Goal: Communication & Community: Answer question/provide support

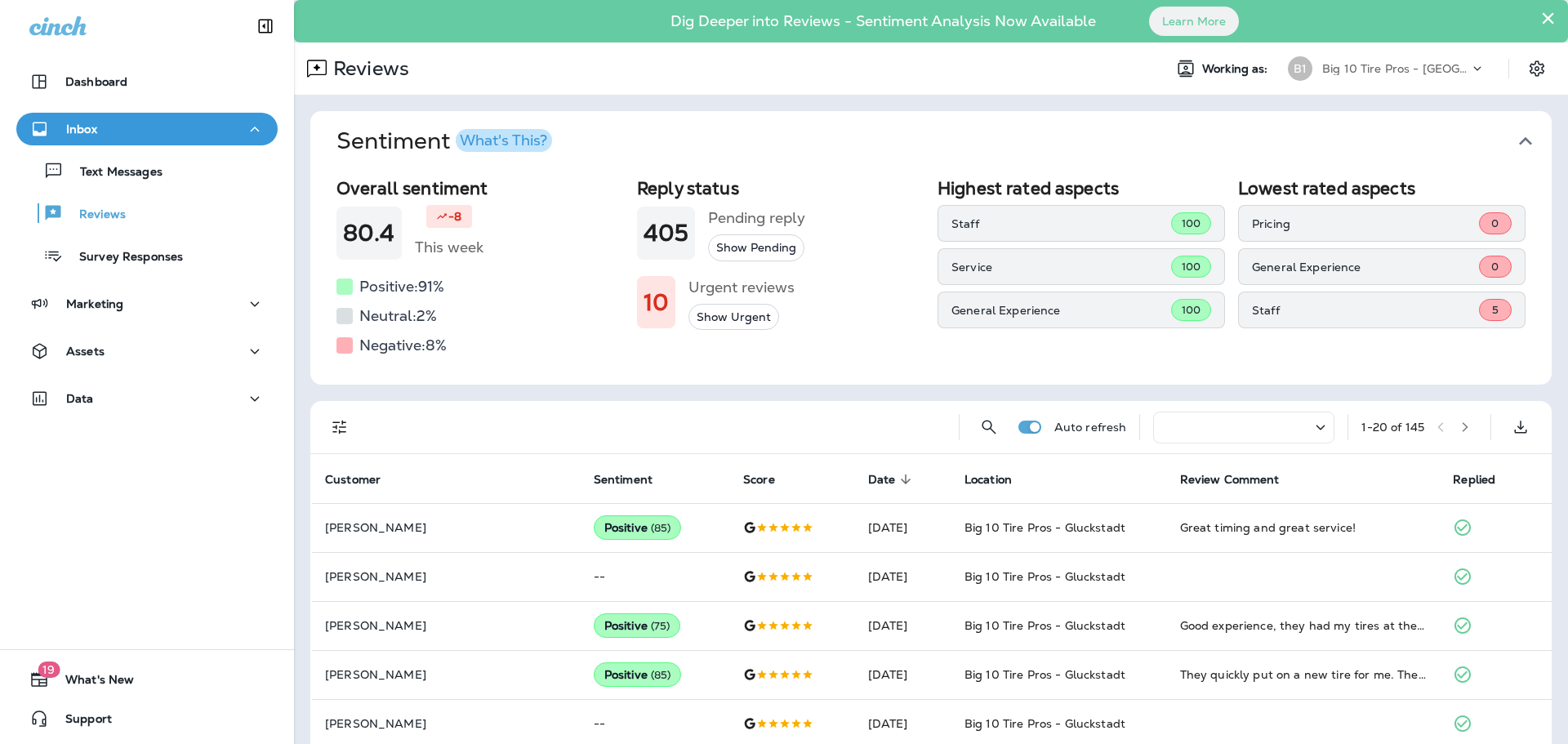
scroll to position [82, 0]
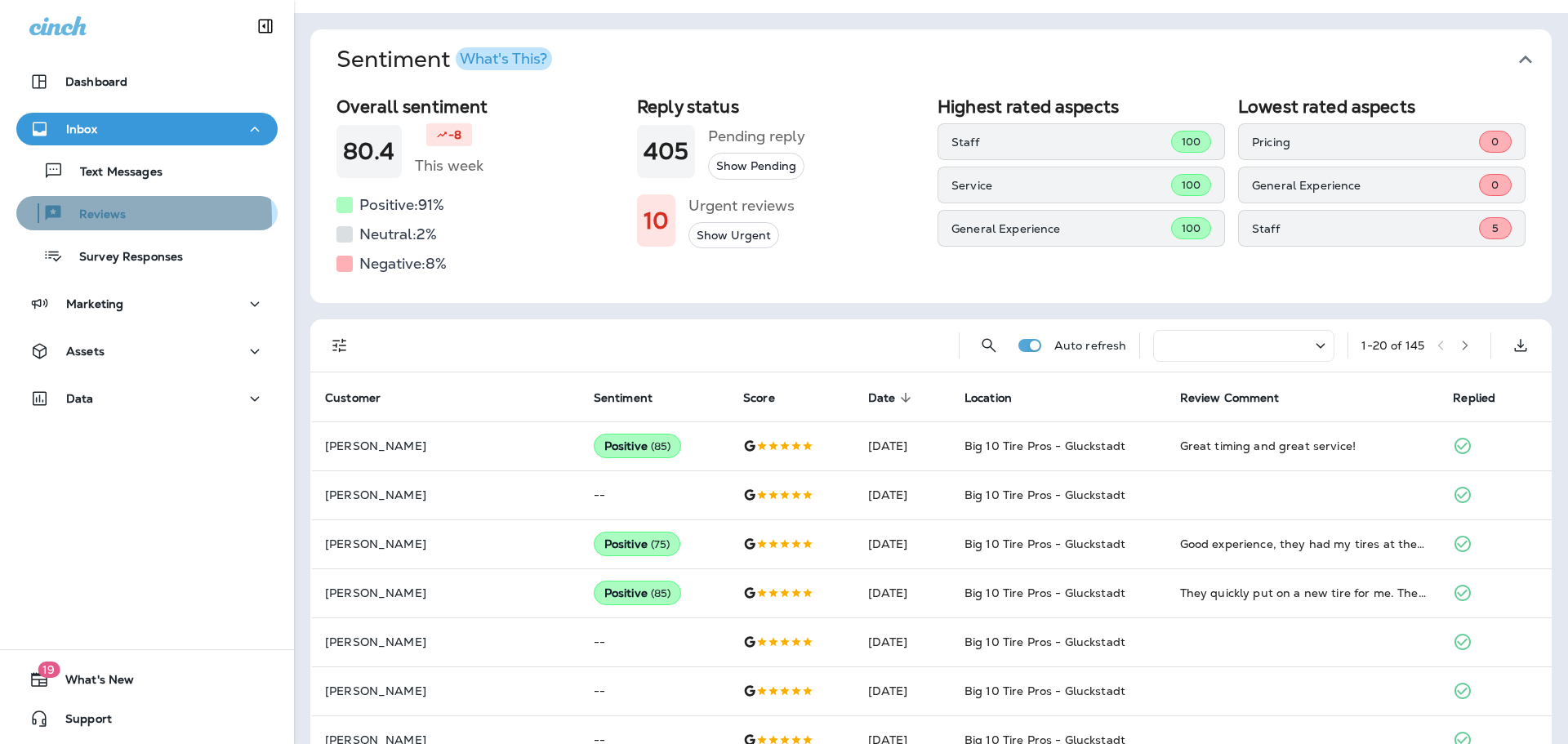
click at [95, 218] on p "Reviews" at bounding box center [95, 215] width 63 height 16
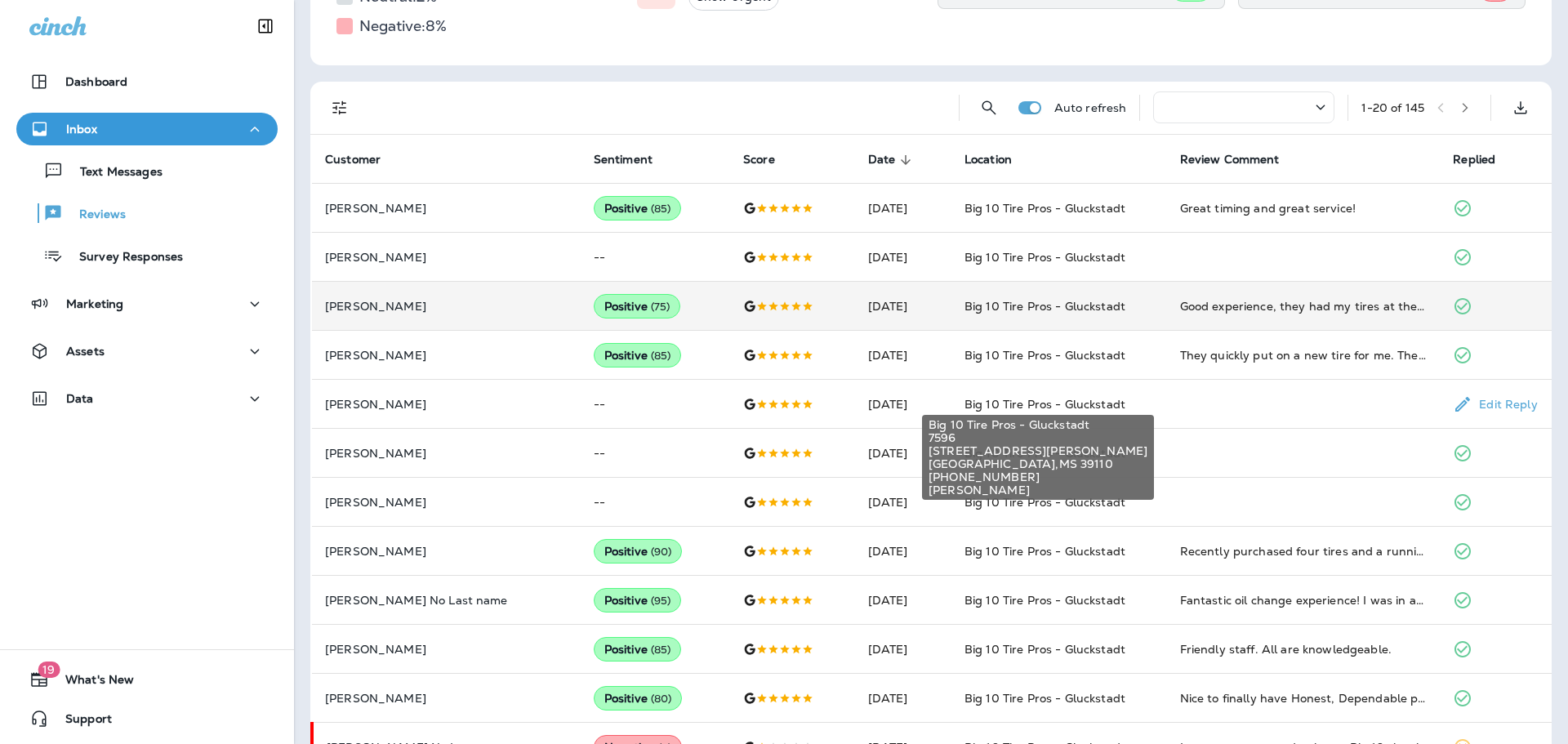
scroll to position [327, 0]
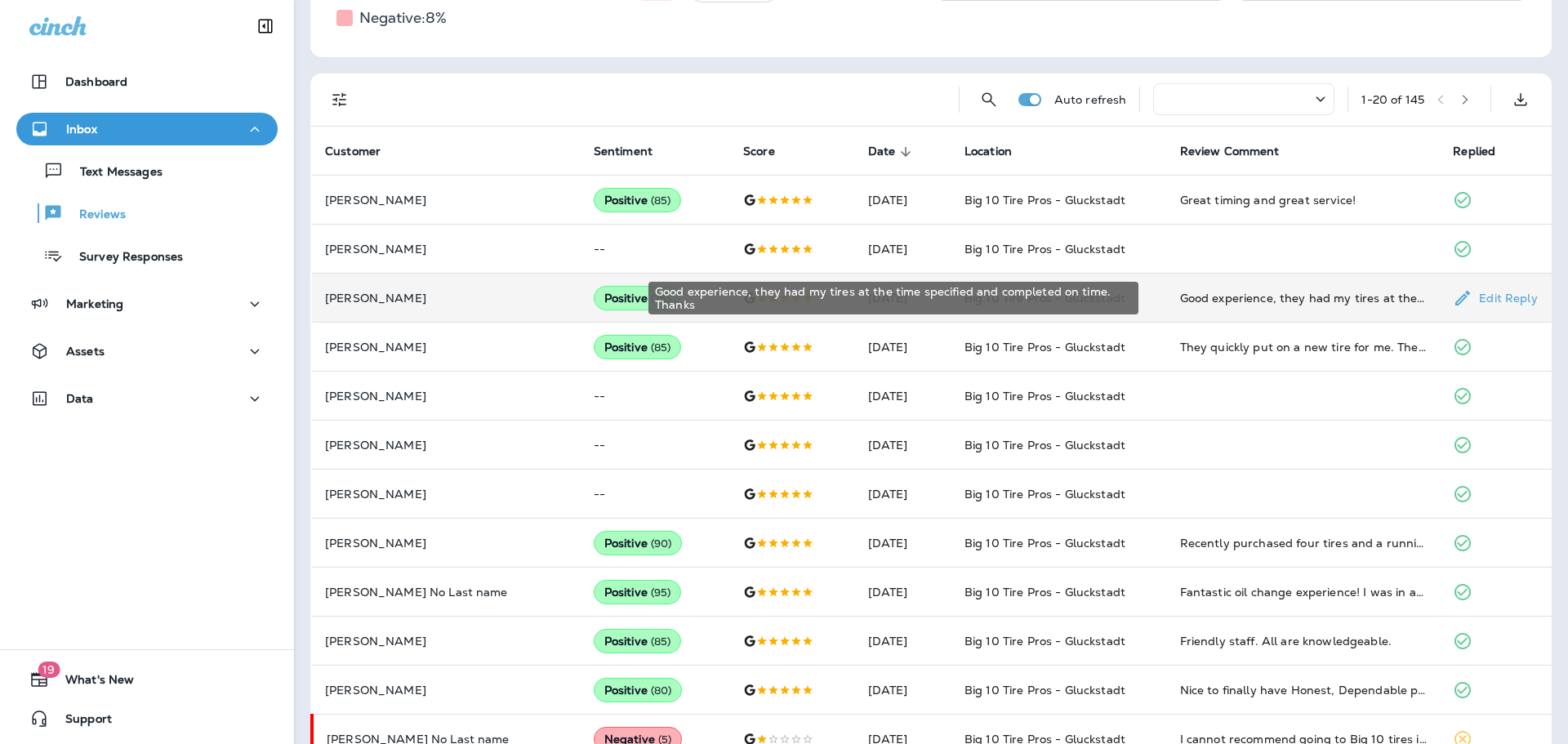
click at [1275, 300] on div "Good experience, they had my tires at the time specified and completed on time.…" at bounding box center [1303, 298] width 248 height 17
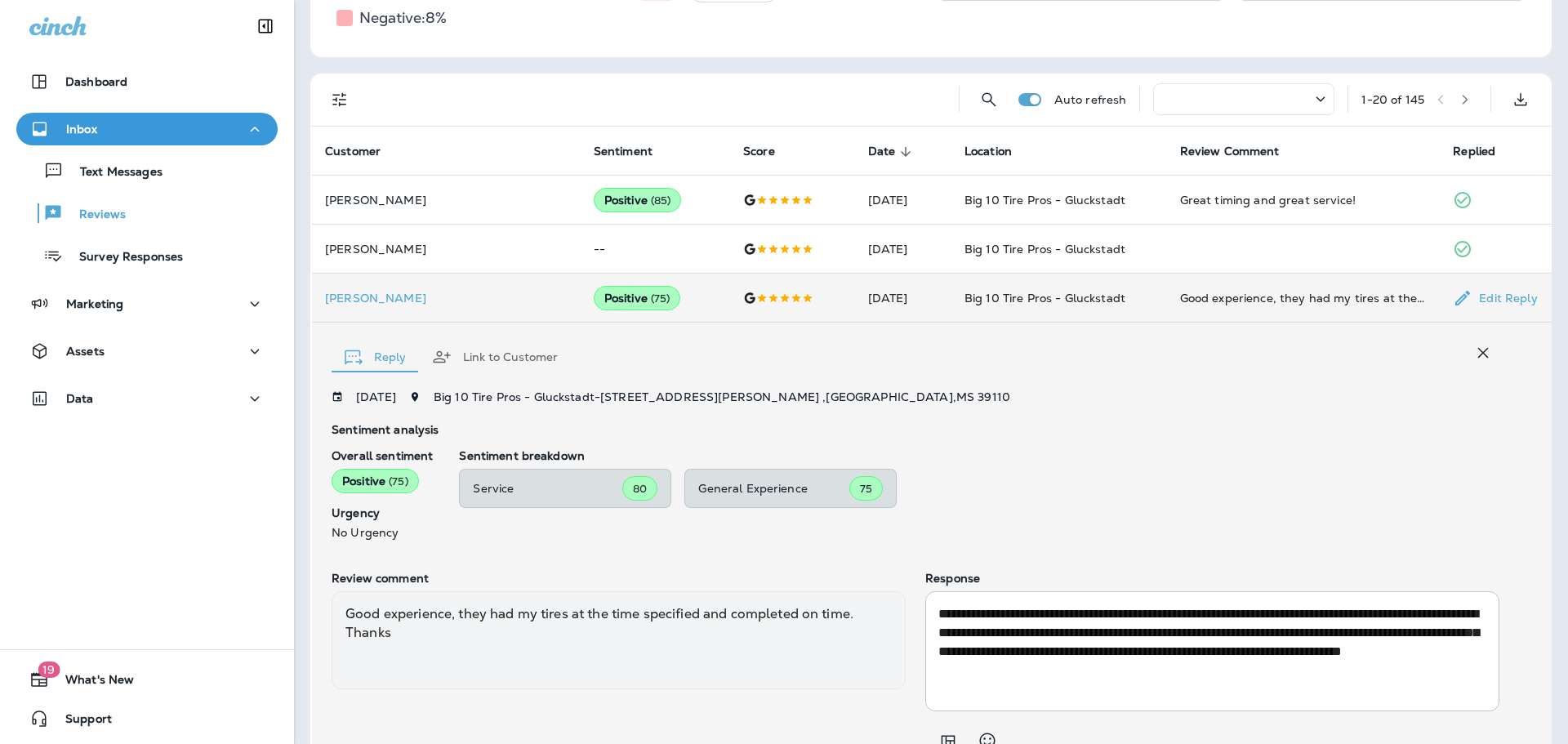
scroll to position [402, 0]
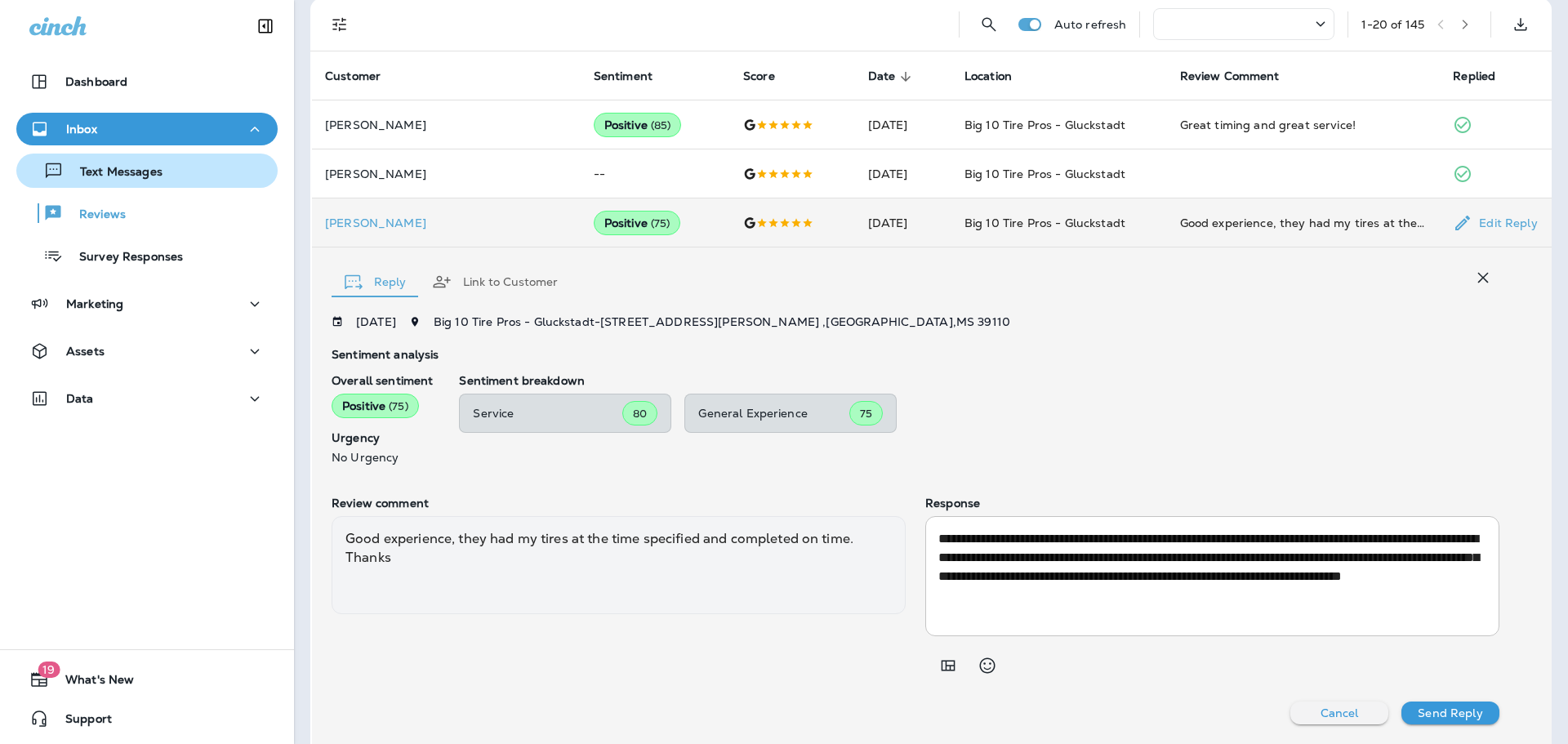
click at [106, 172] on p "Text Messages" at bounding box center [113, 173] width 99 height 16
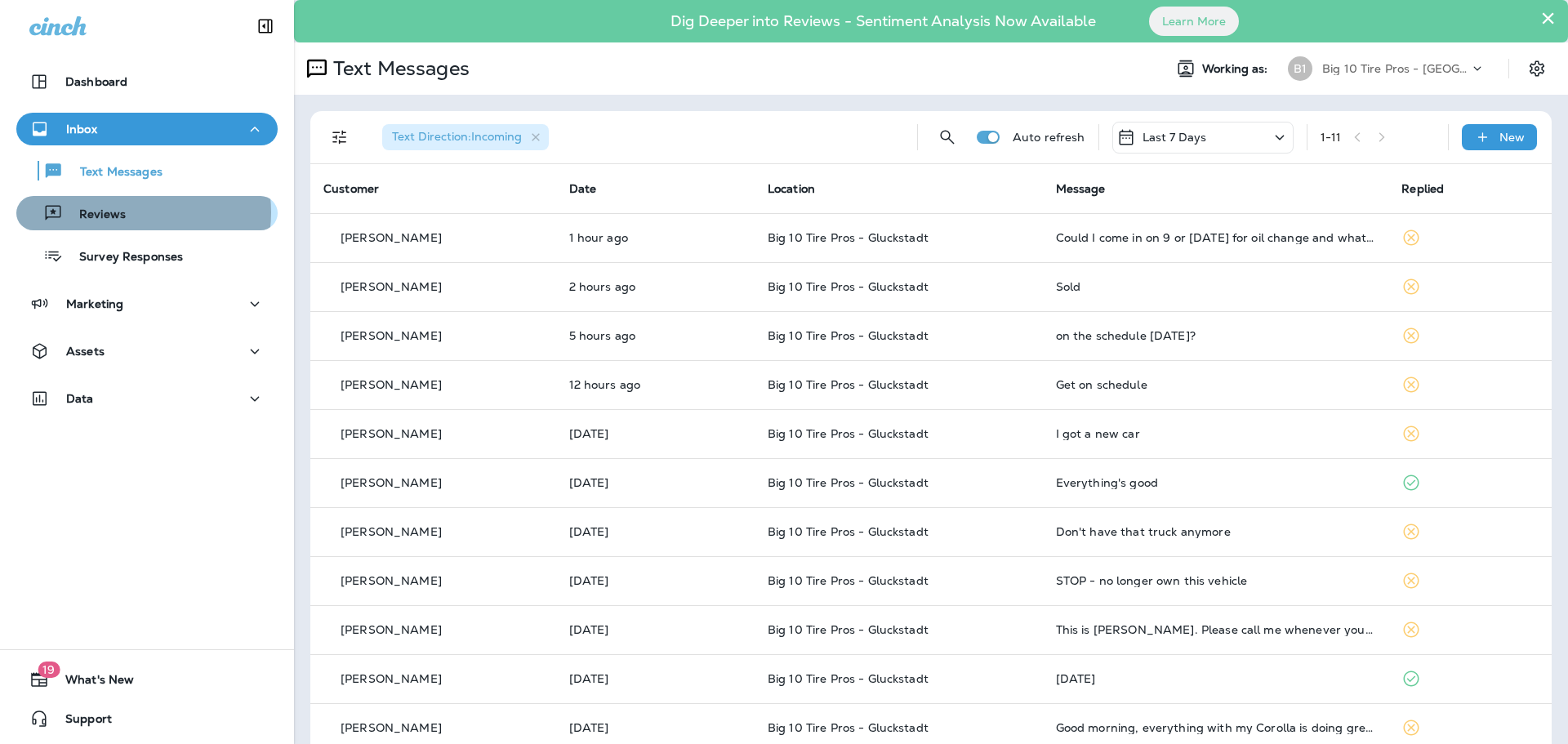
click at [125, 212] on div "Reviews" at bounding box center [146, 212] width 248 height 25
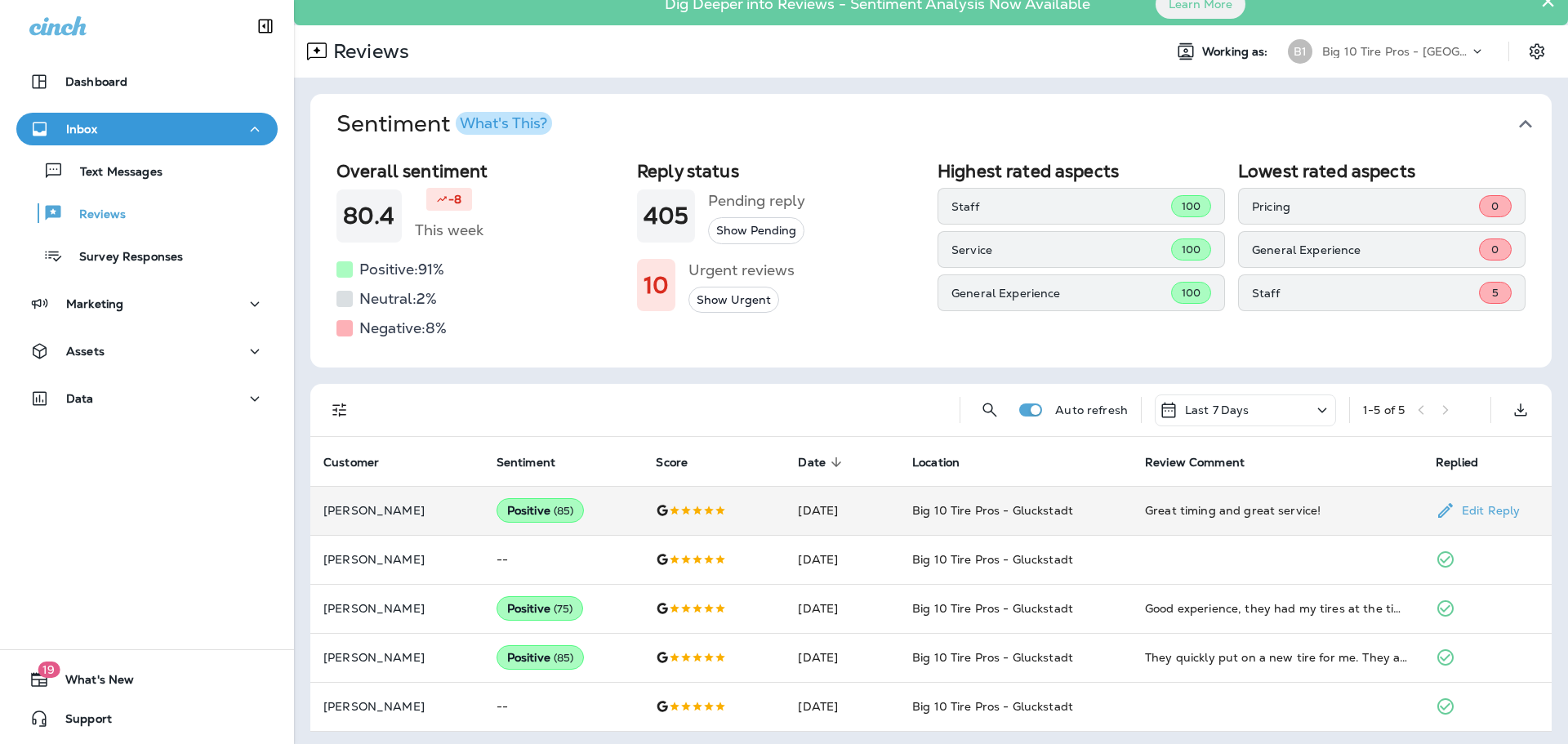
scroll to position [21, 0]
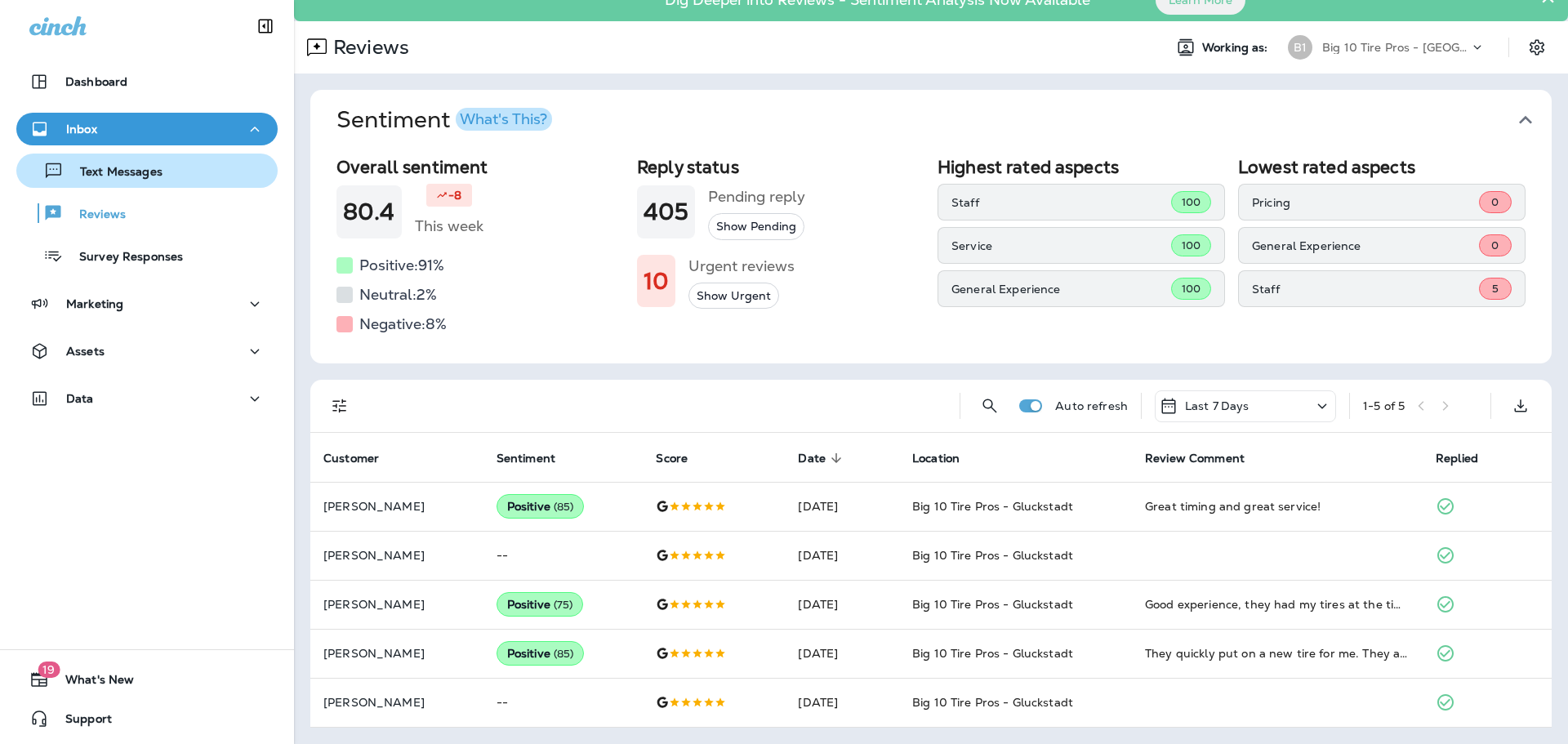
click at [127, 163] on div "Text Messages" at bounding box center [92, 170] width 139 height 25
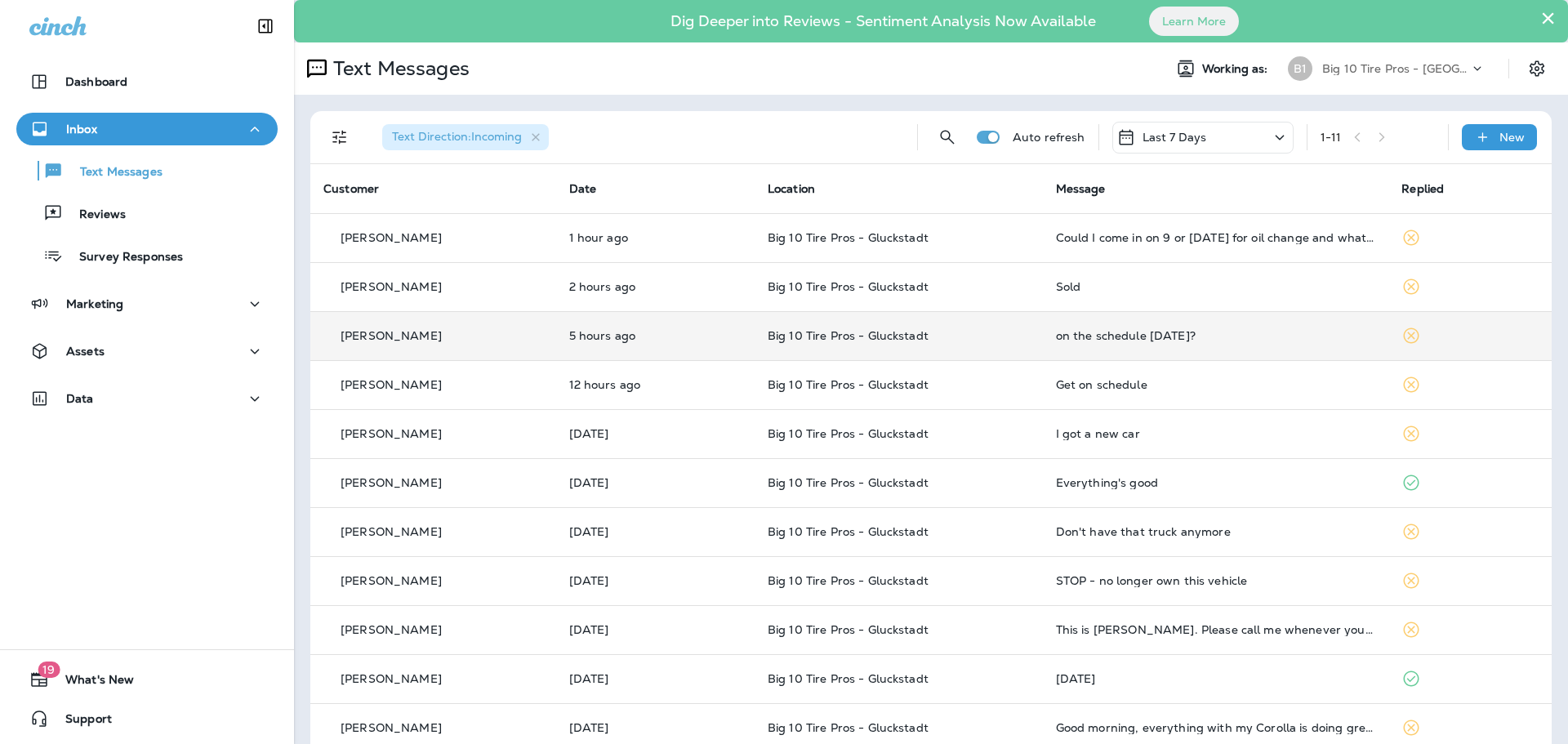
click at [1129, 337] on div "on the schedule [DATE]?" at bounding box center [1215, 335] width 320 height 13
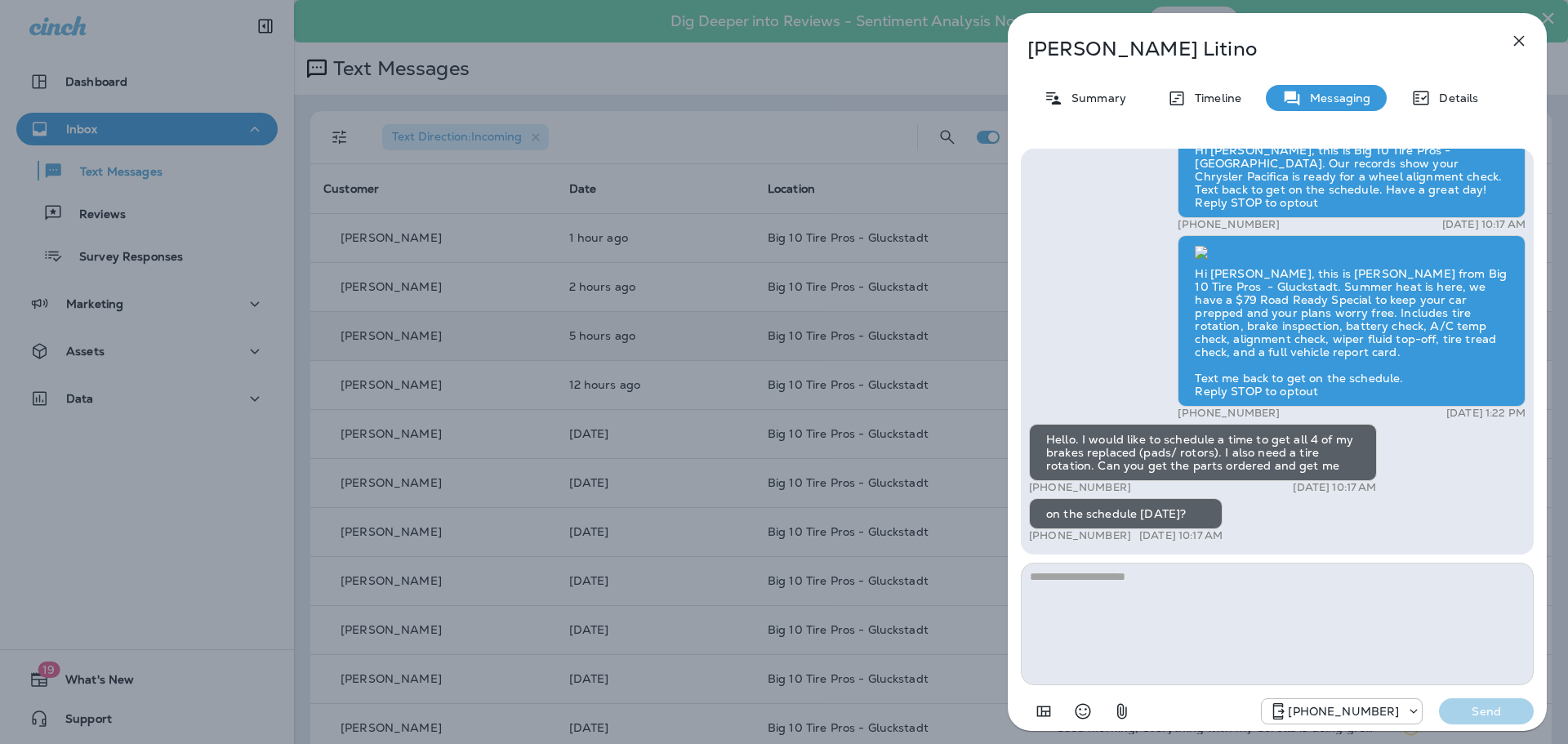
click at [1051, 616] on textarea at bounding box center [1277, 624] width 512 height 123
click at [1088, 580] on textarea "**********" at bounding box center [1277, 624] width 512 height 123
click at [1302, 578] on textarea "**********" at bounding box center [1277, 624] width 512 height 123
type textarea "**********"
click at [1497, 712] on p "Send" at bounding box center [1485, 711] width 68 height 15
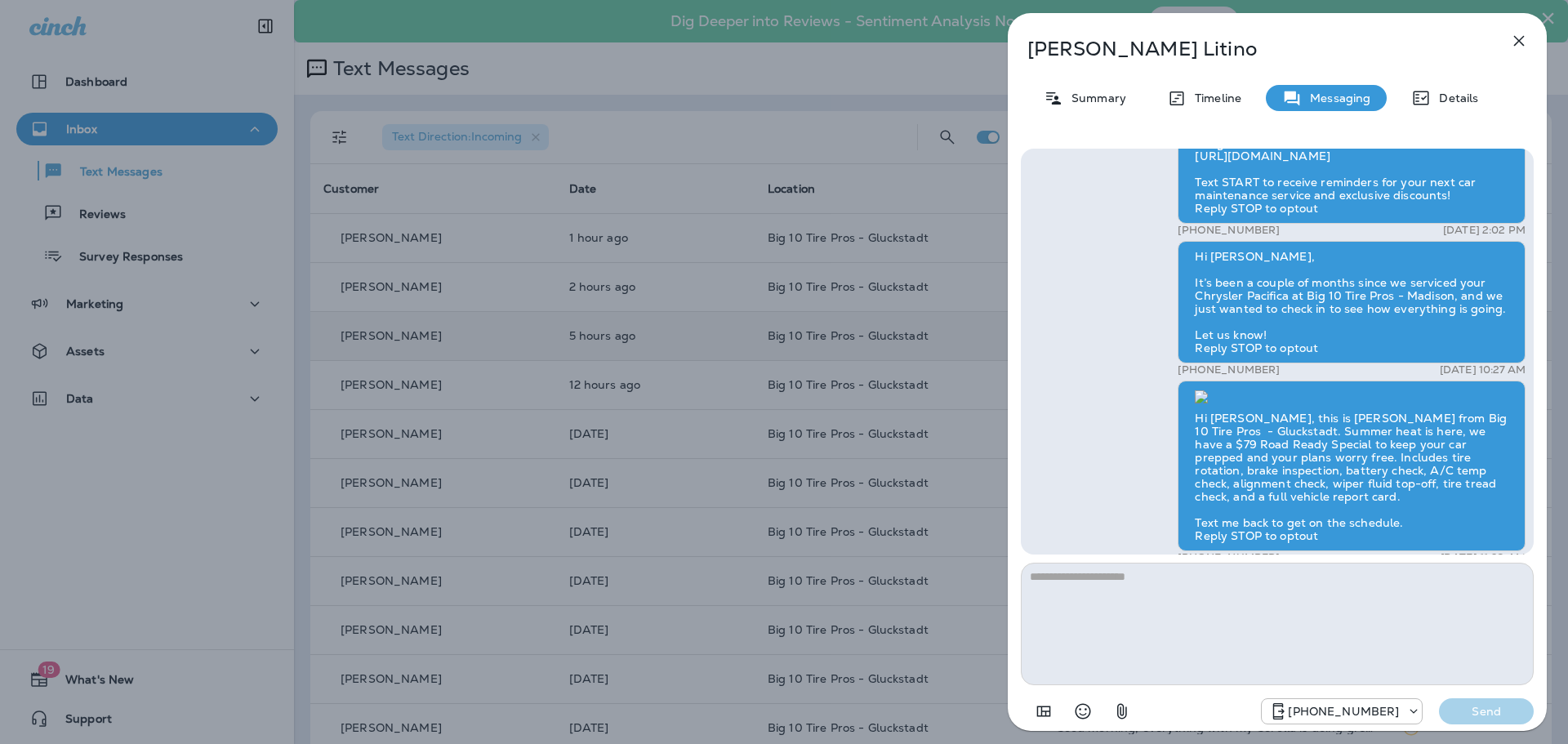
scroll to position [-490, 0]
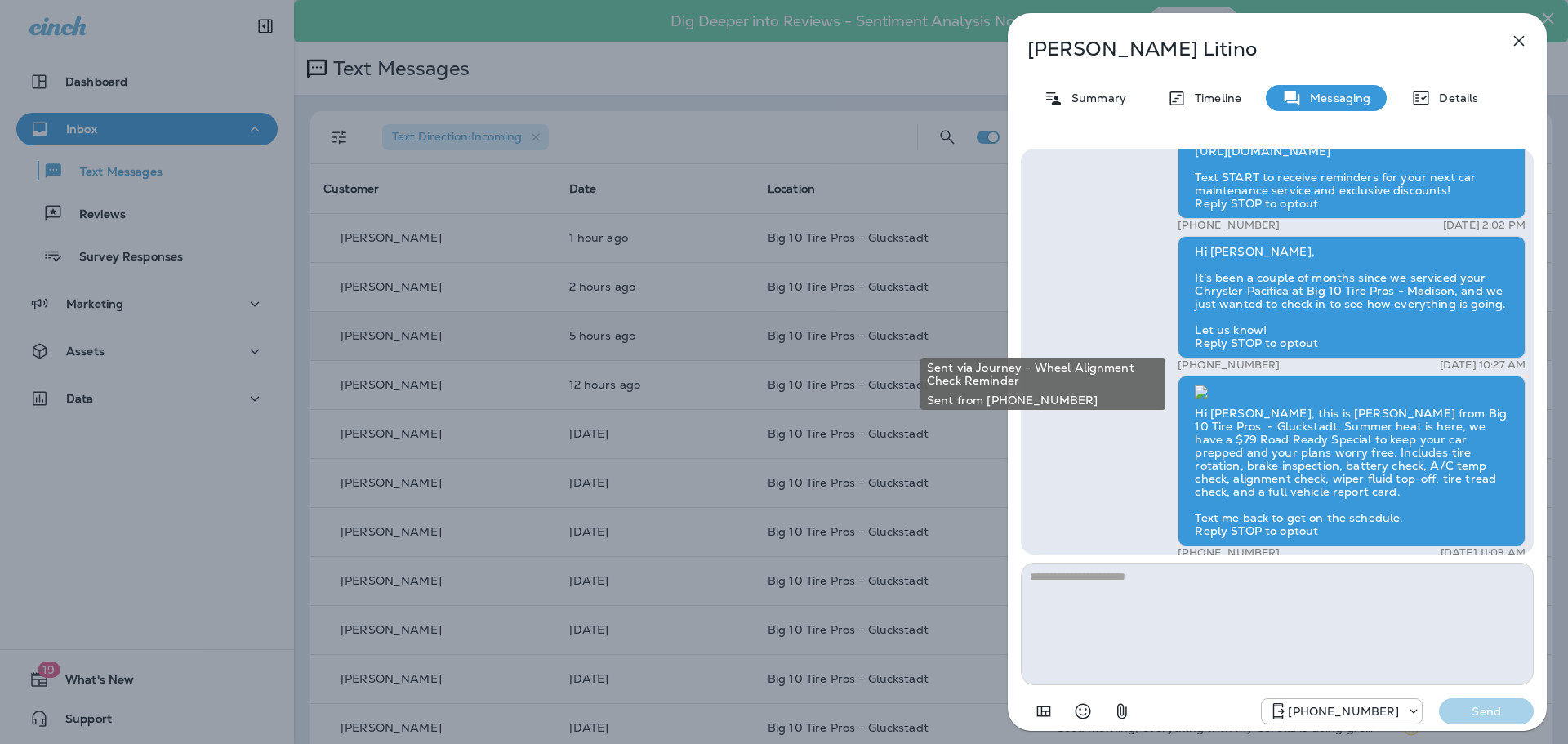
drag, startPoint x: 1257, startPoint y: 384, endPoint x: 1181, endPoint y: 389, distance: 76.2
click at [1181, 647] on div "+16015394494 [DATE] 10:17 AM" at bounding box center [1351, 653] width 348 height 13
copy p "16015394494"
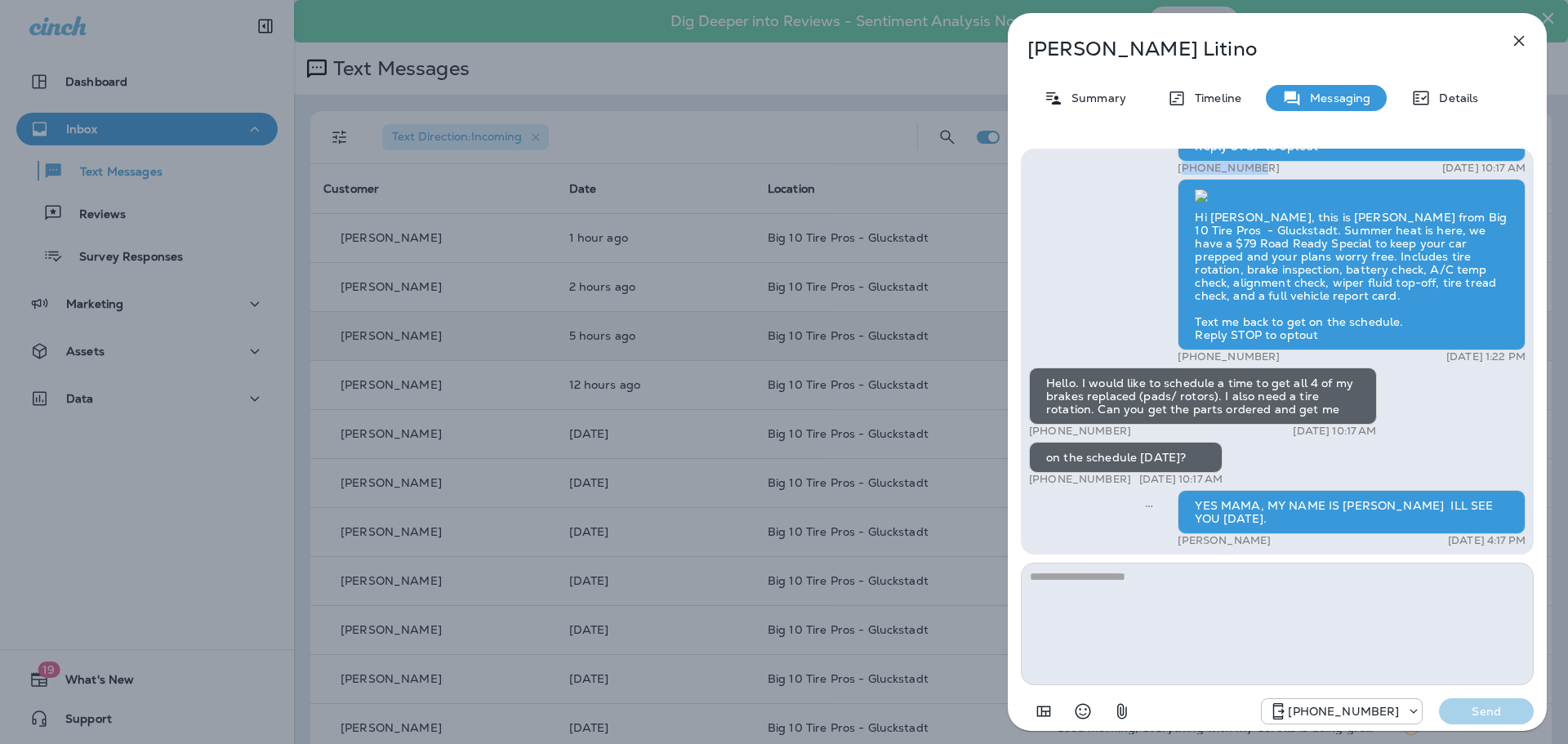
scroll to position [0, 0]
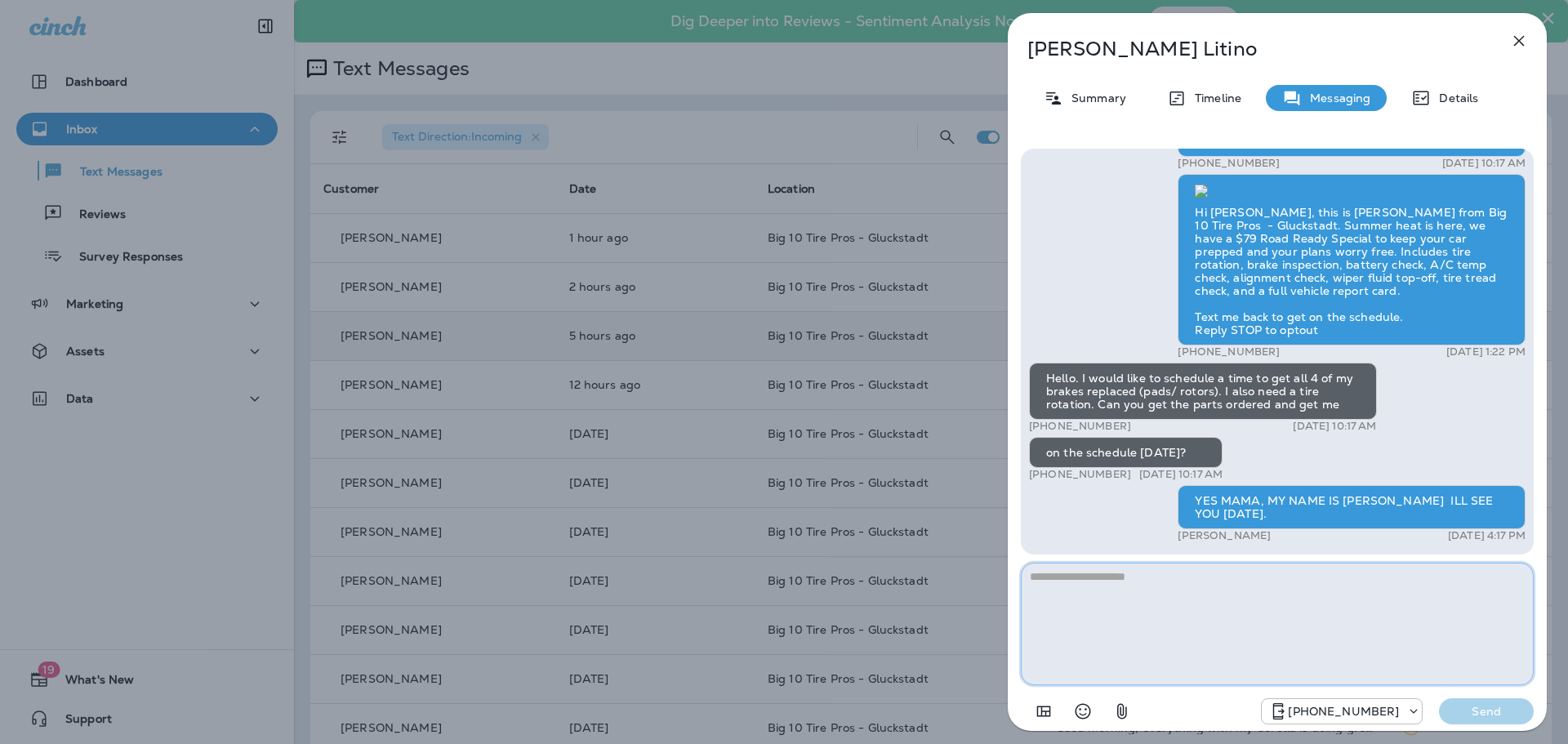
click at [1064, 577] on textarea at bounding box center [1277, 624] width 512 height 123
type textarea "**********"
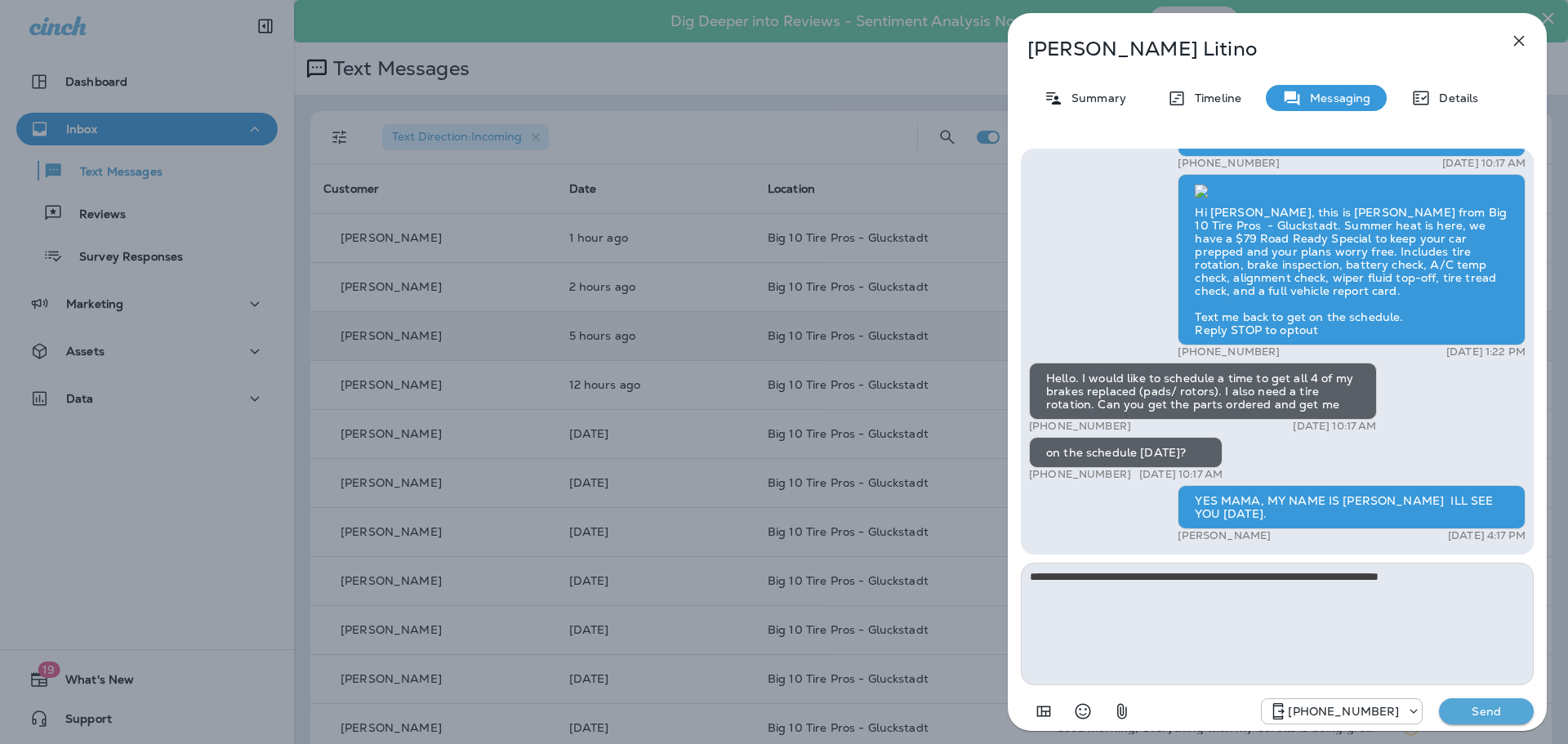
click at [1484, 716] on p "Send" at bounding box center [1485, 711] width 68 height 15
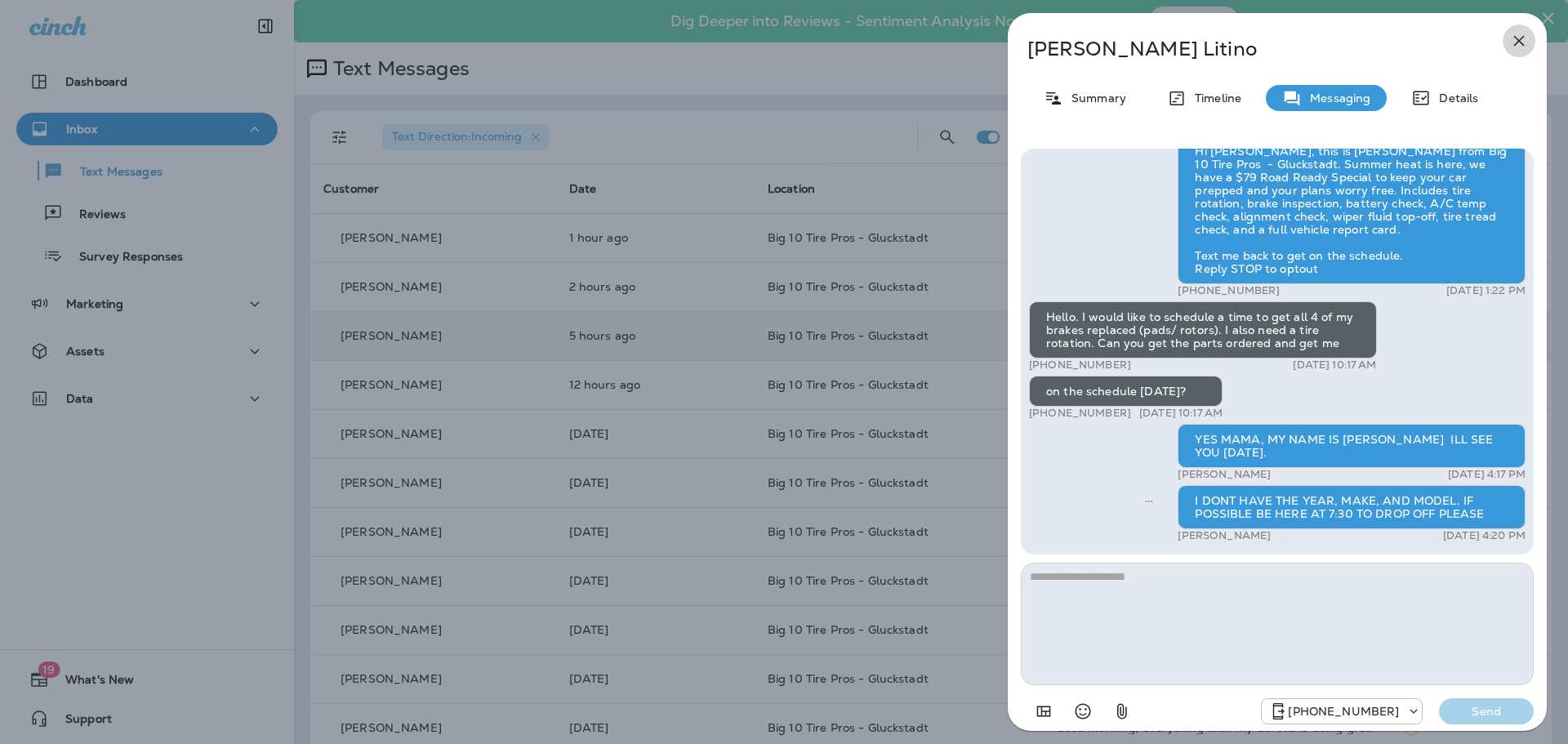
click at [1517, 44] on icon "button" at bounding box center [1519, 41] width 20 height 20
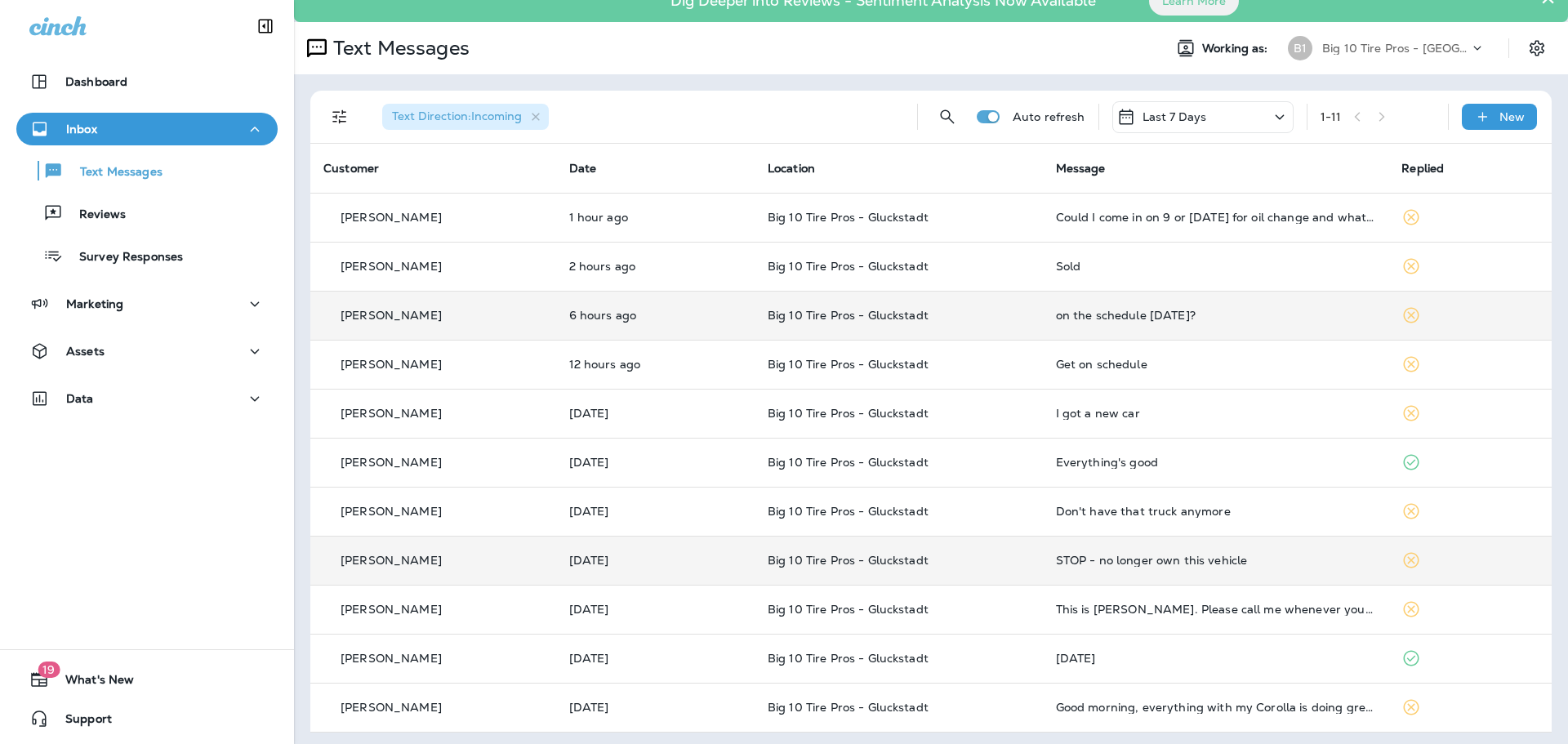
scroll to position [26, 0]
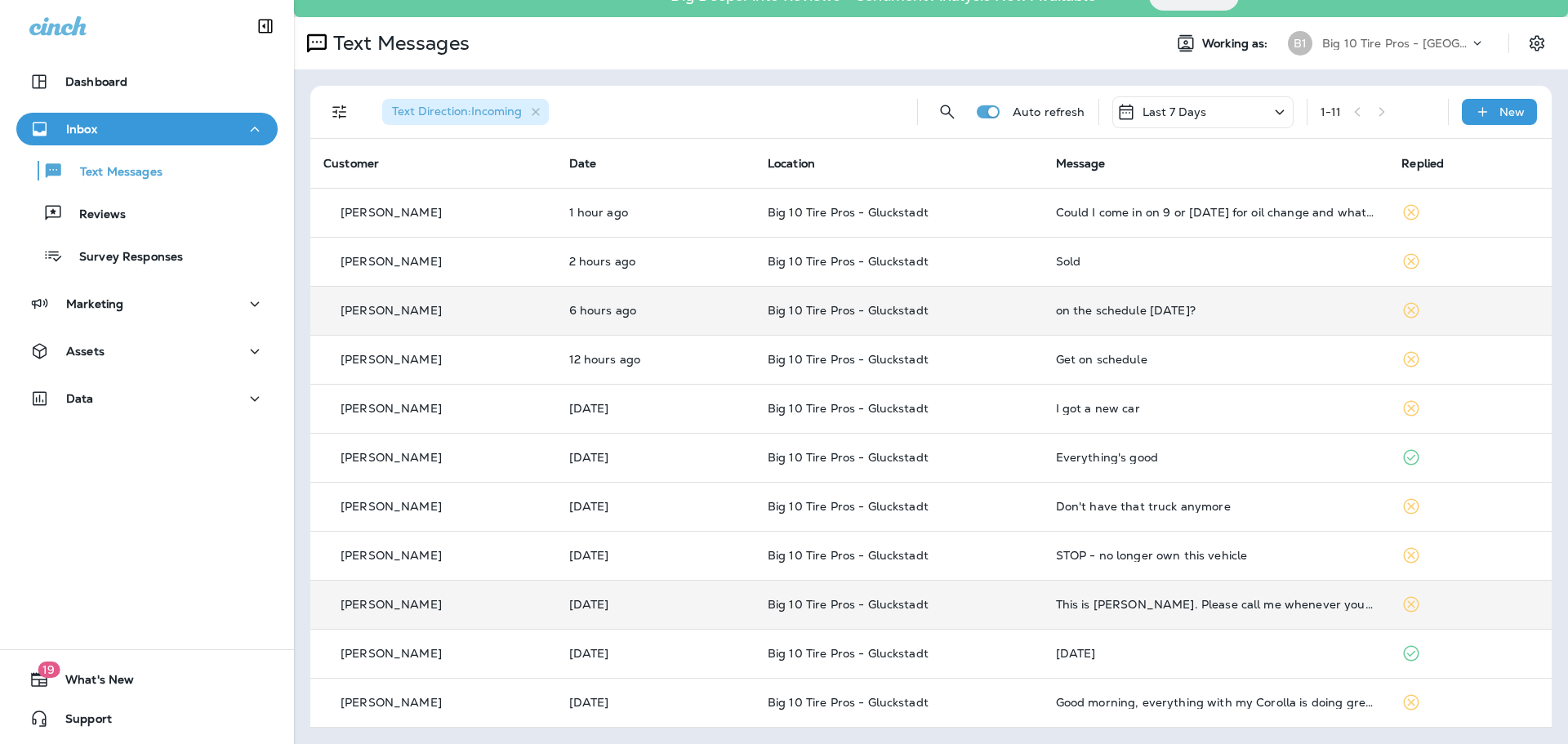
click at [1086, 603] on div "This is [PERSON_NAME]. Please call me whenever you can." at bounding box center [1215, 604] width 320 height 13
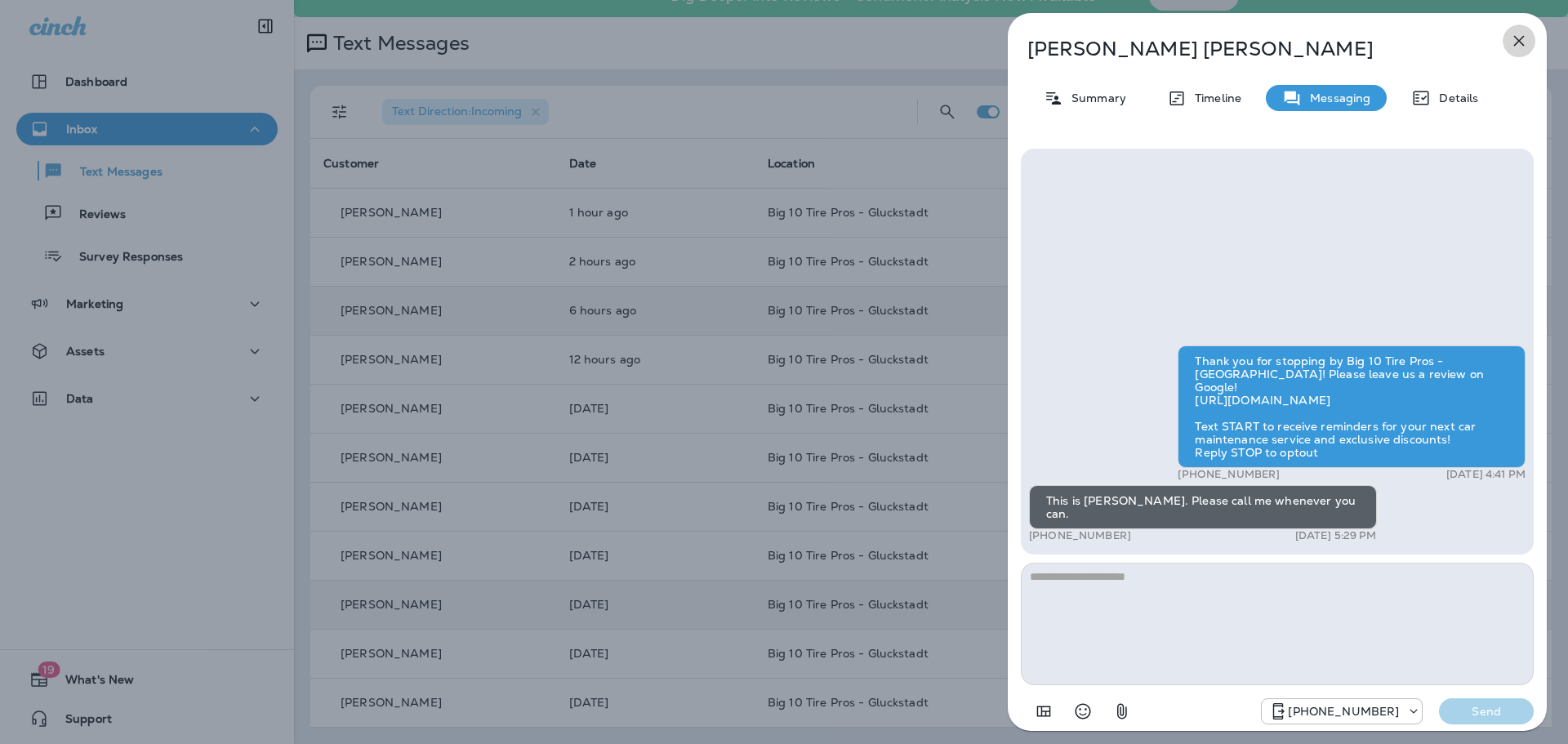
click at [1518, 41] on icon "button" at bounding box center [1519, 41] width 11 height 11
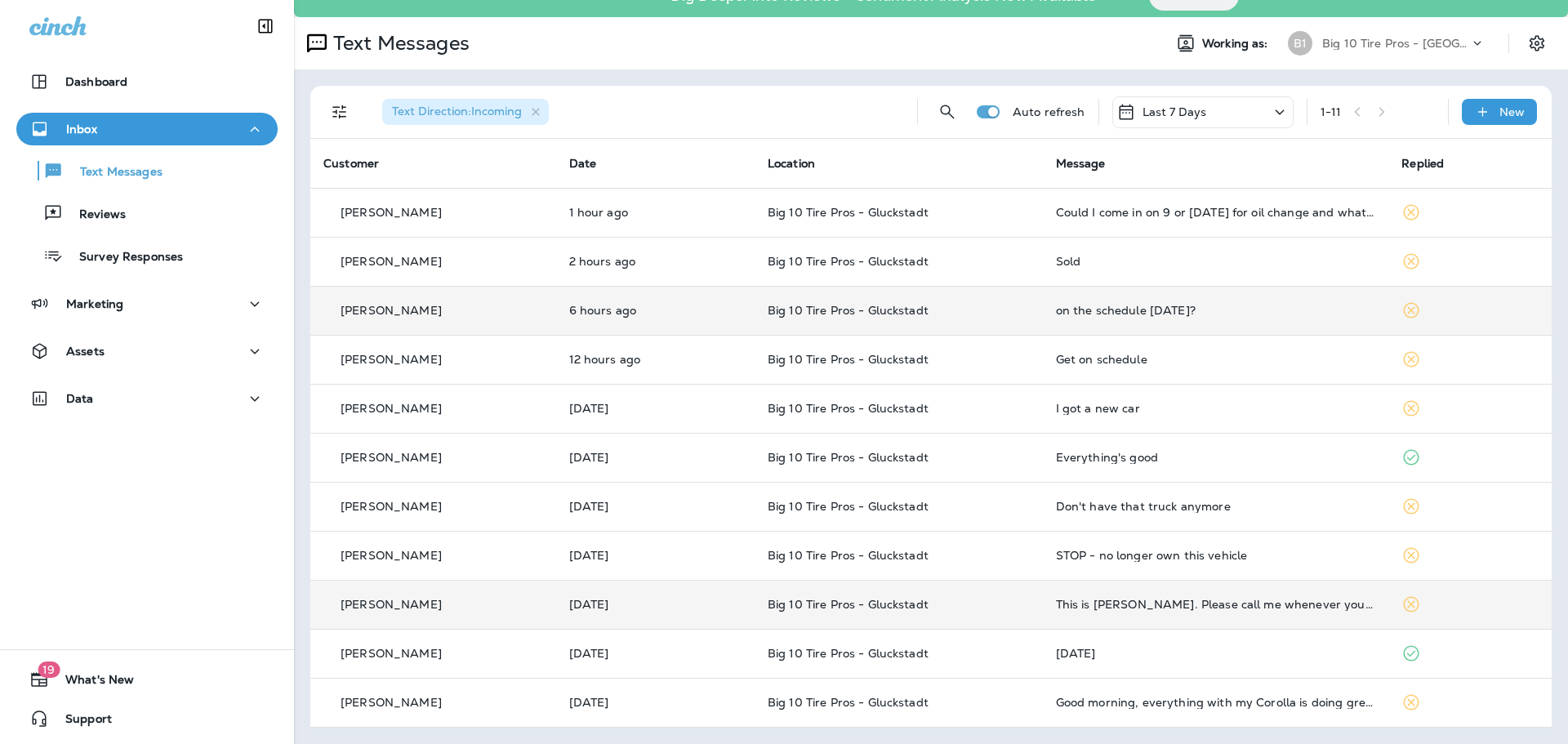
click at [1369, 111] on div "1 - 11" at bounding box center [1377, 112] width 115 height 25
click at [1372, 108] on div "1 - 11" at bounding box center [1377, 112] width 115 height 25
click at [1275, 111] on icon at bounding box center [1279, 112] width 9 height 5
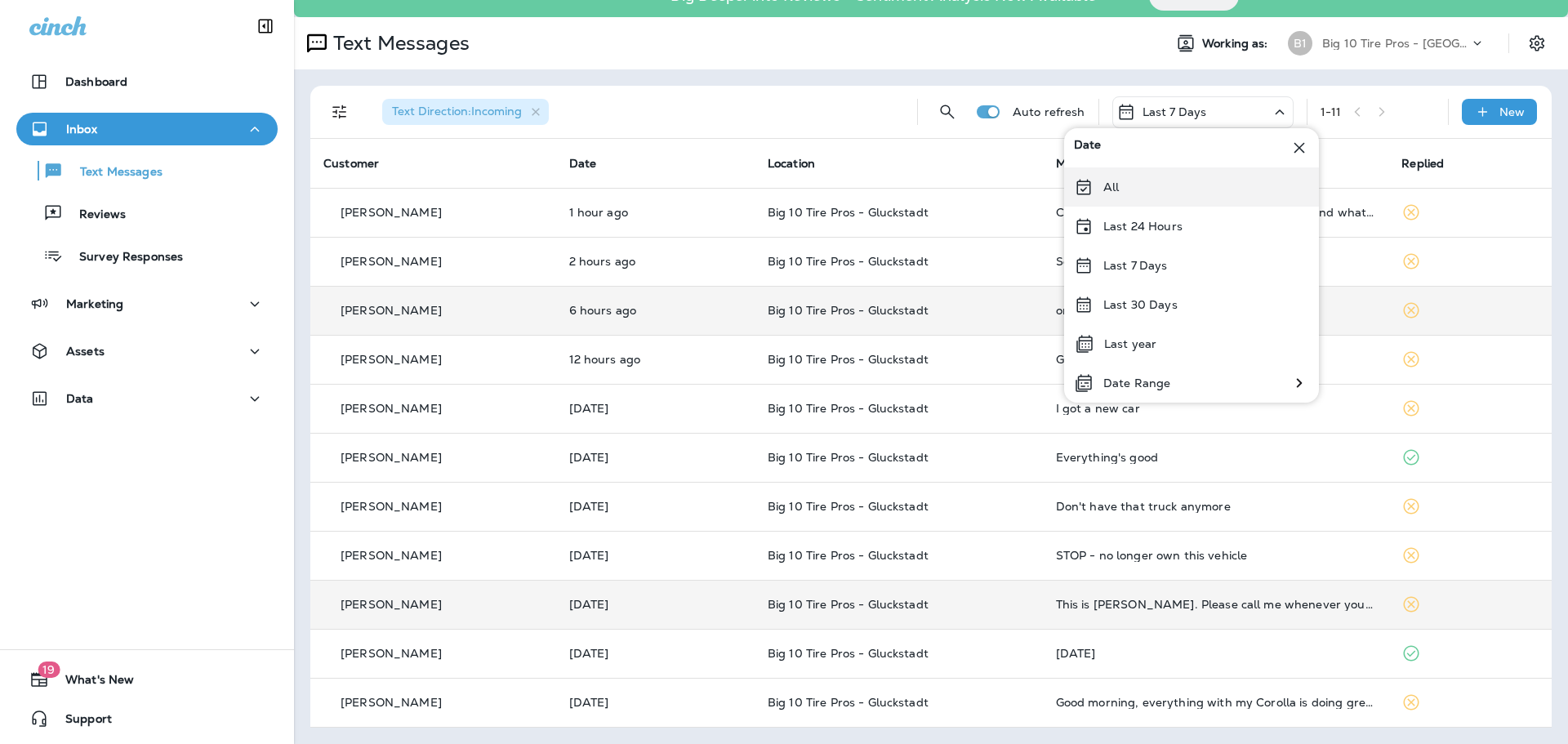
click at [1103, 181] on p "All" at bounding box center [1111, 187] width 16 height 13
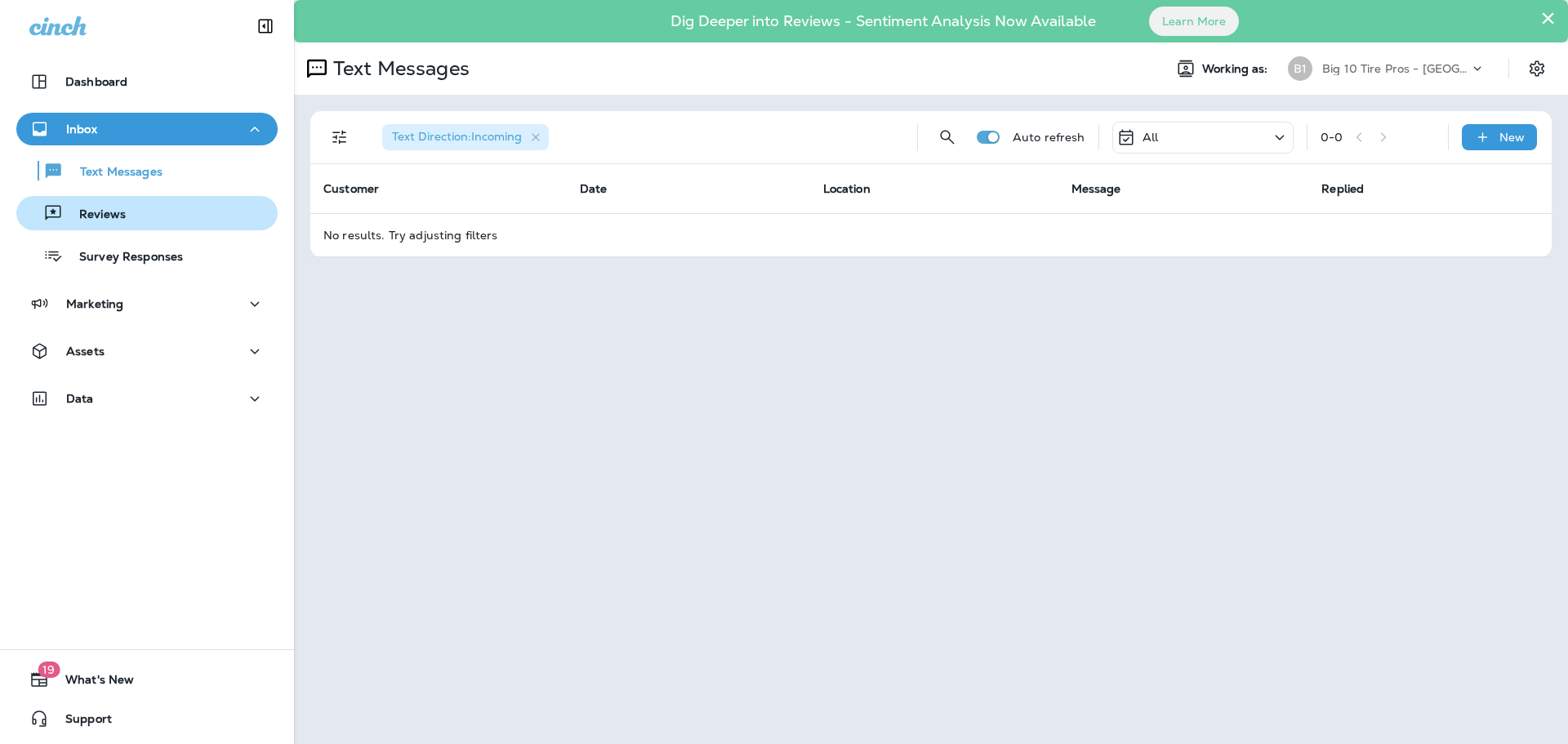
click at [125, 217] on div "Reviews" at bounding box center [146, 212] width 248 height 25
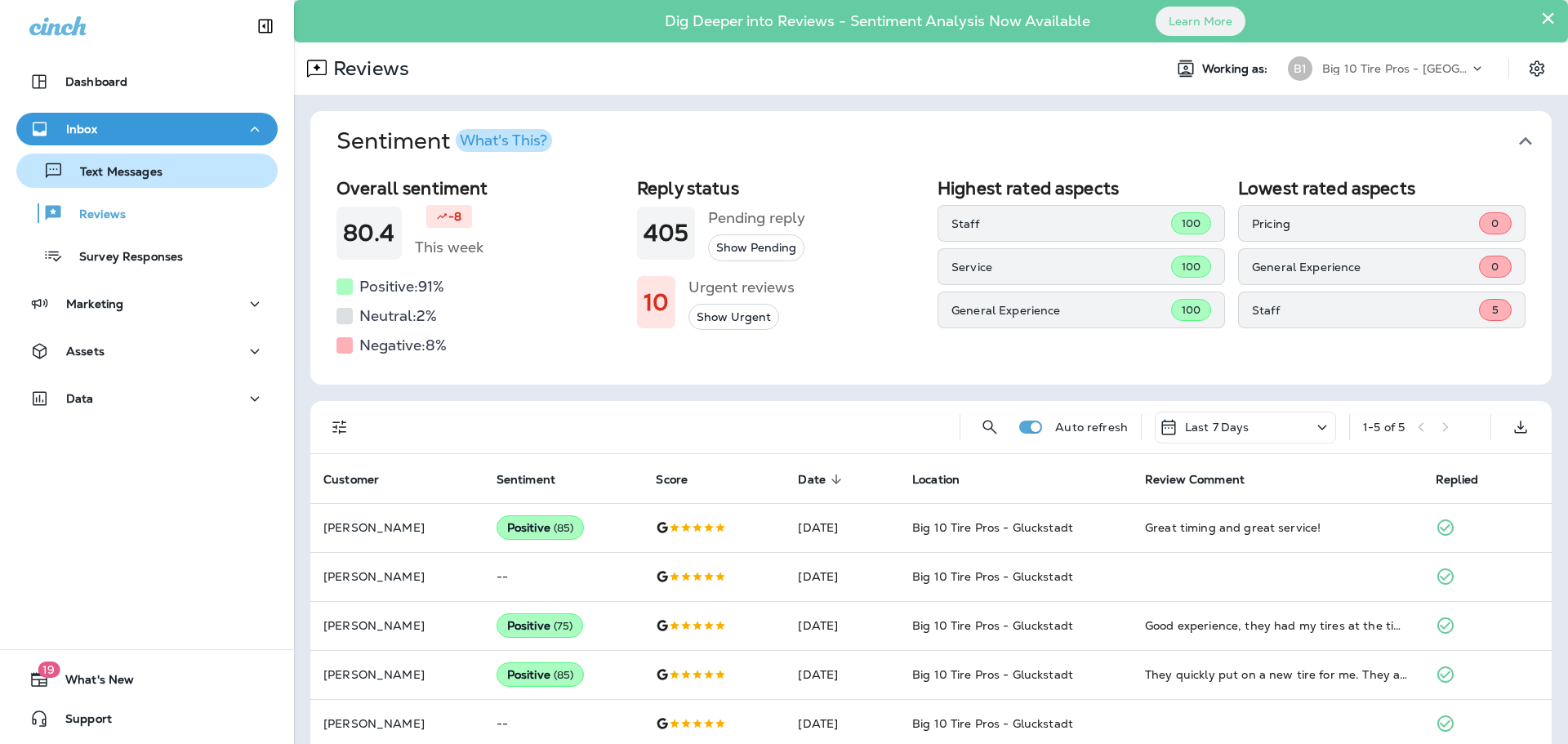
click at [110, 160] on div "Text Messages" at bounding box center [92, 170] width 139 height 25
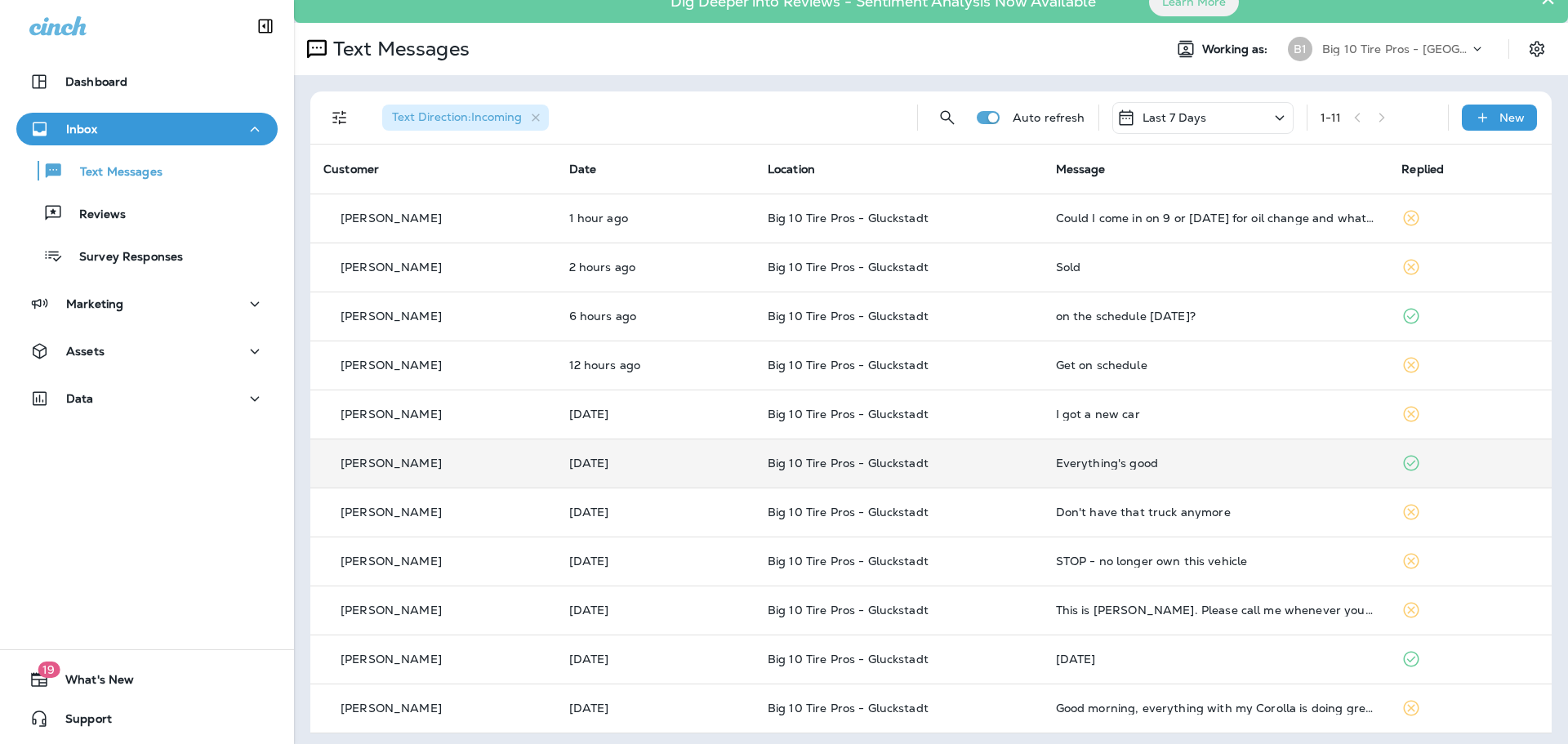
scroll to position [26, 0]
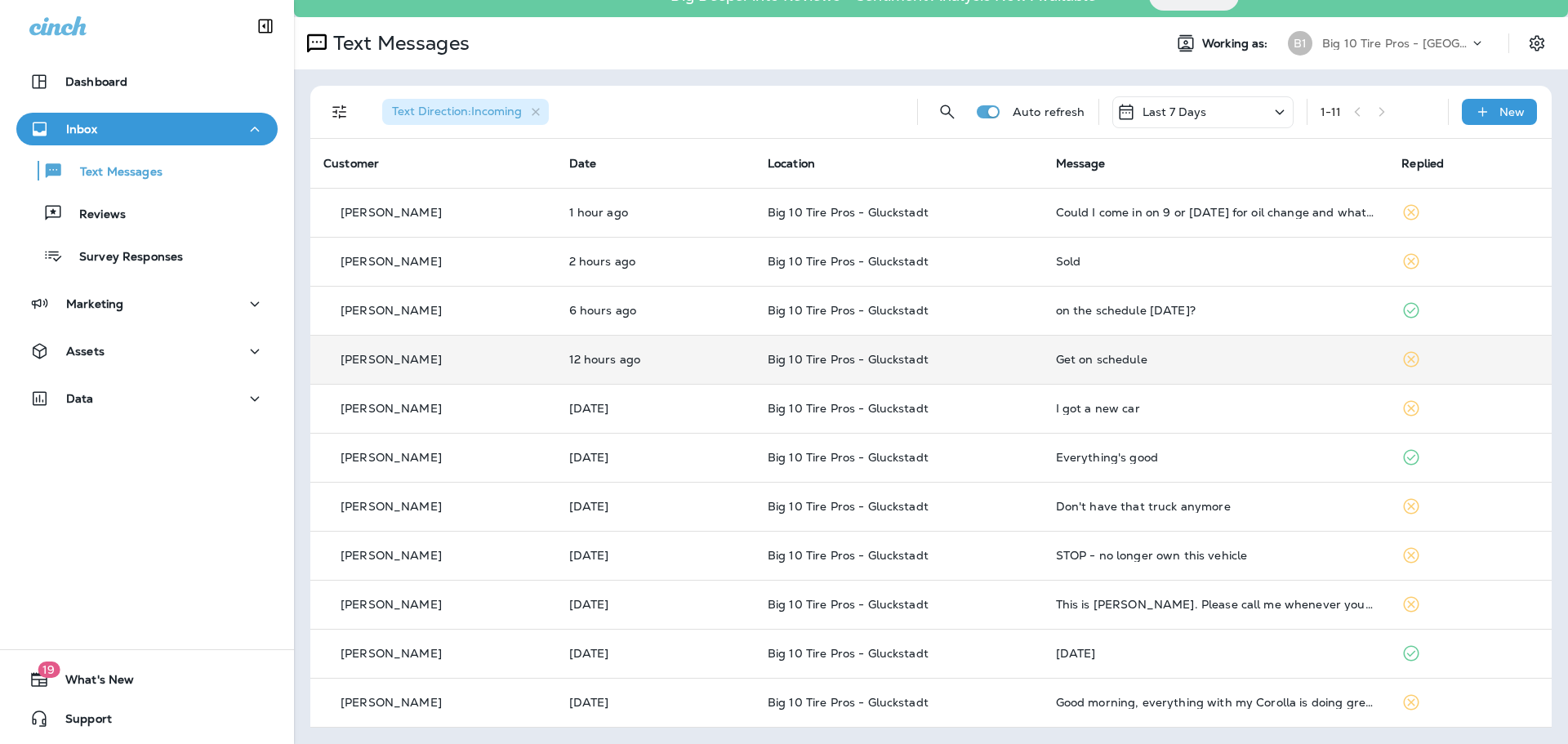
click at [1073, 364] on div "Get on schedule" at bounding box center [1215, 359] width 320 height 13
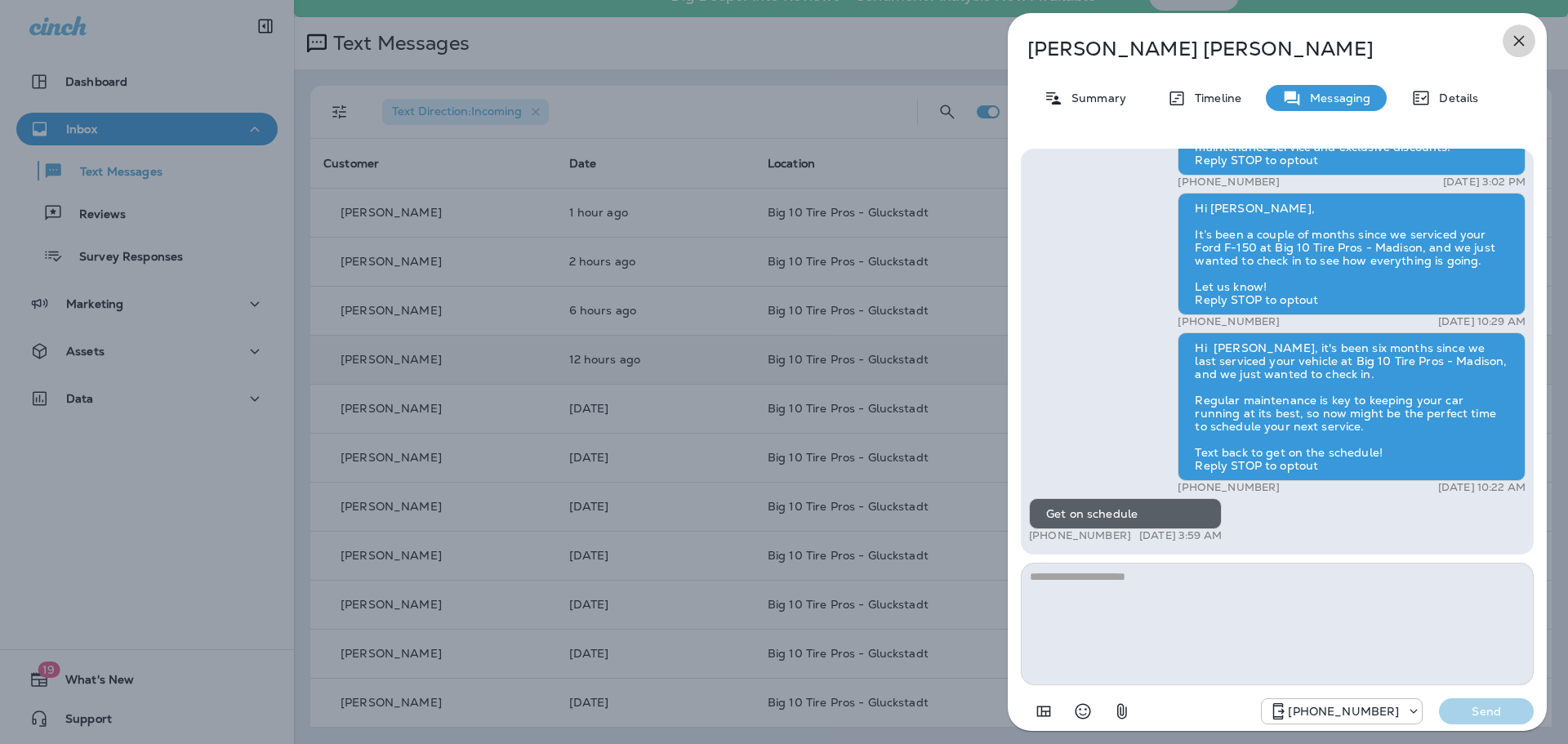
drag, startPoint x: 1520, startPoint y: 41, endPoint x: 1504, endPoint y: 268, distance: 227.6
click at [1518, 44] on icon "button" at bounding box center [1519, 41] width 20 height 20
